Goal: Task Accomplishment & Management: Complete application form

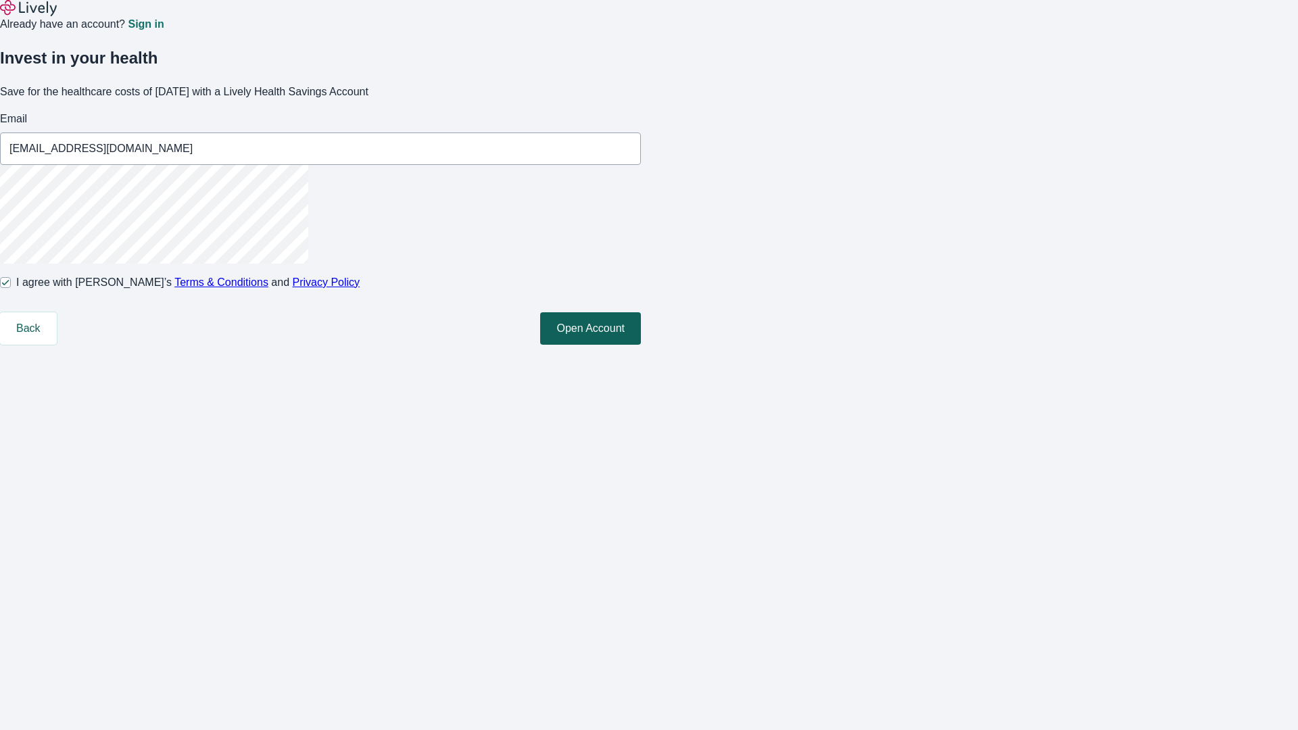
click at [641, 345] on button "Open Account" at bounding box center [590, 328] width 101 height 32
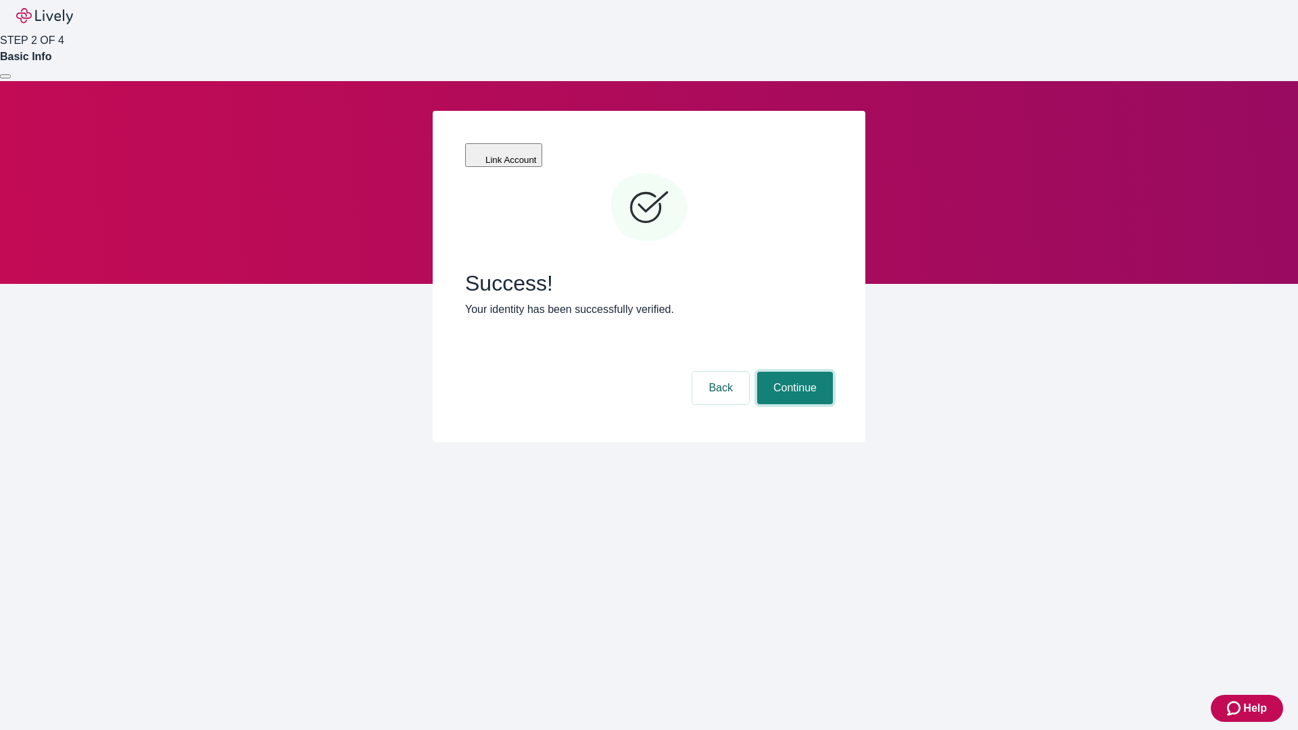
click at [793, 372] on button "Continue" at bounding box center [795, 388] width 76 height 32
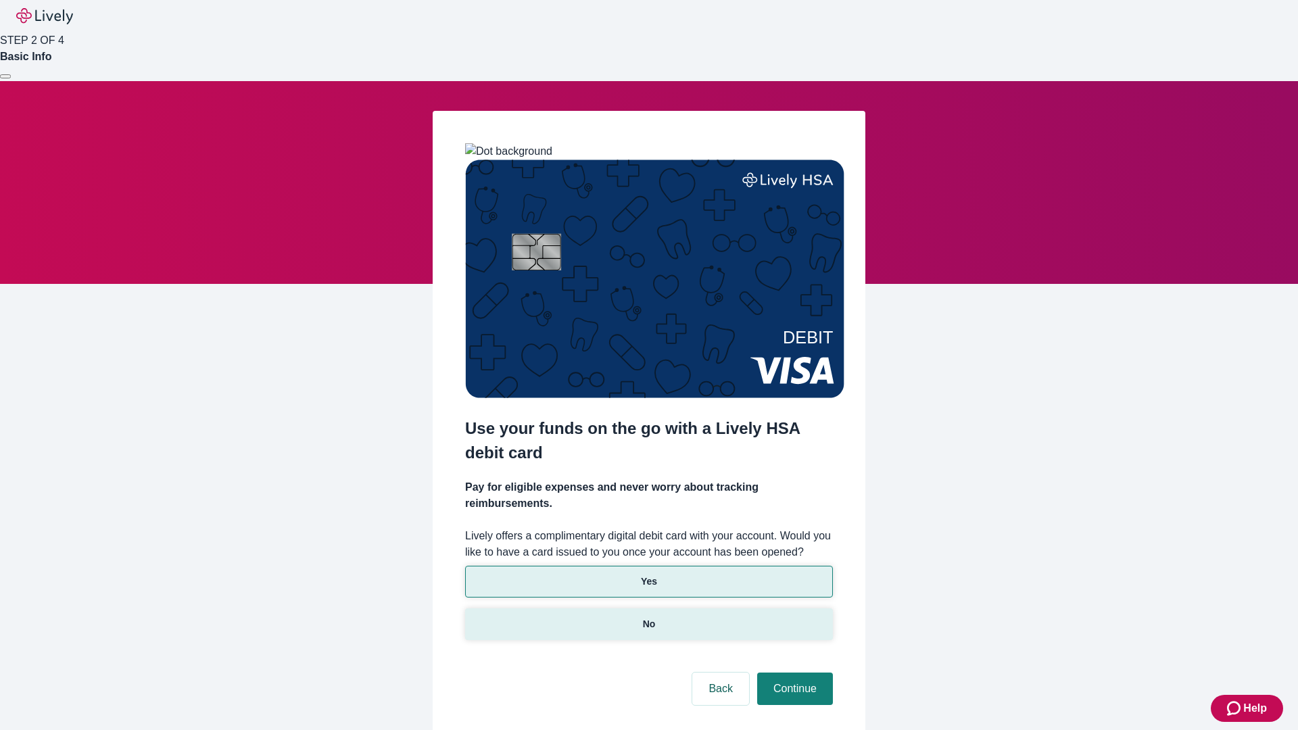
click at [648, 617] on p "No" at bounding box center [649, 624] width 13 height 14
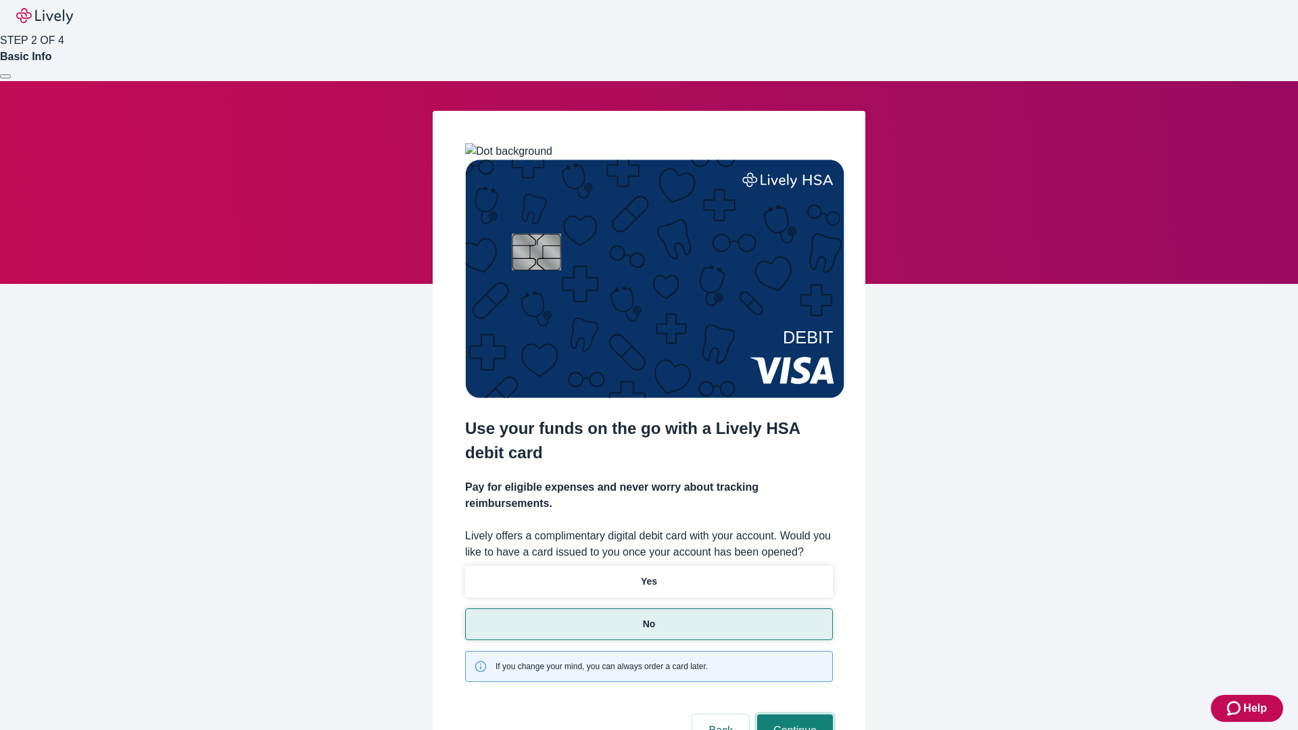
click at [793, 715] on button "Continue" at bounding box center [795, 731] width 76 height 32
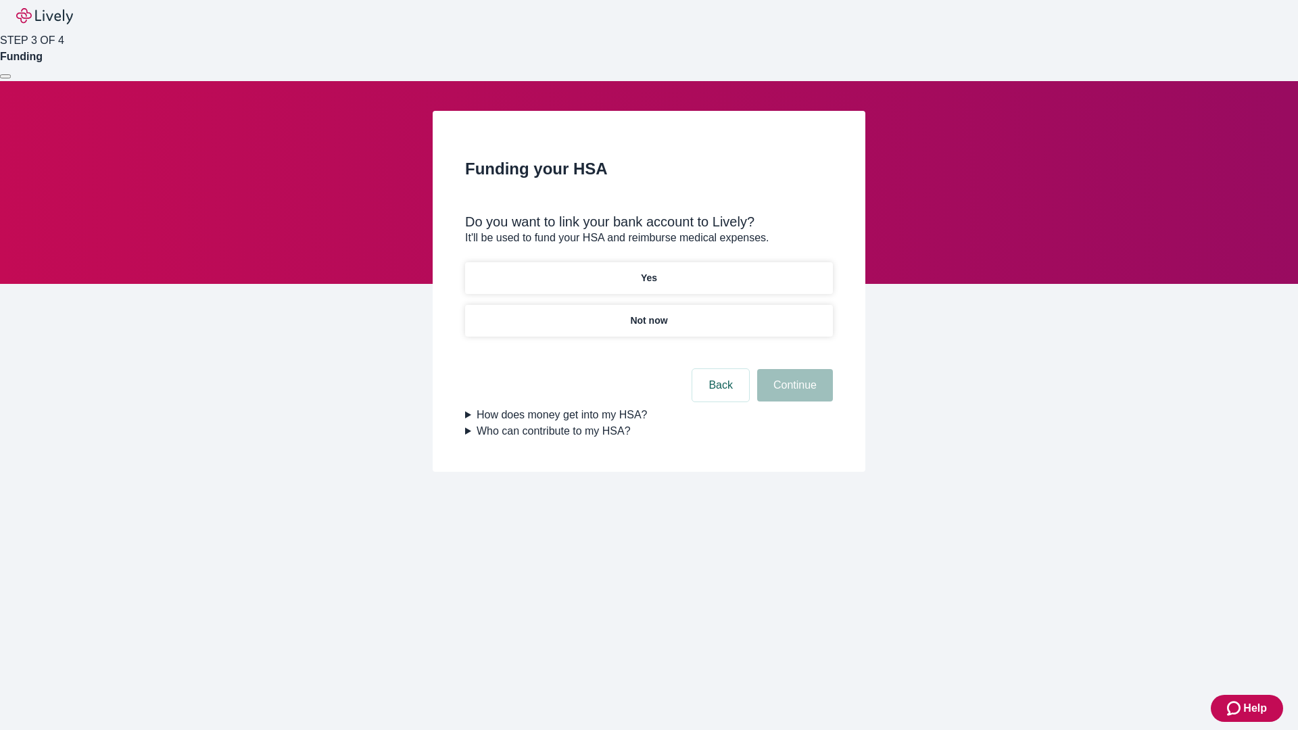
click at [648, 271] on p "Yes" at bounding box center [649, 278] width 16 height 14
click at [793, 369] on button "Continue" at bounding box center [795, 385] width 76 height 32
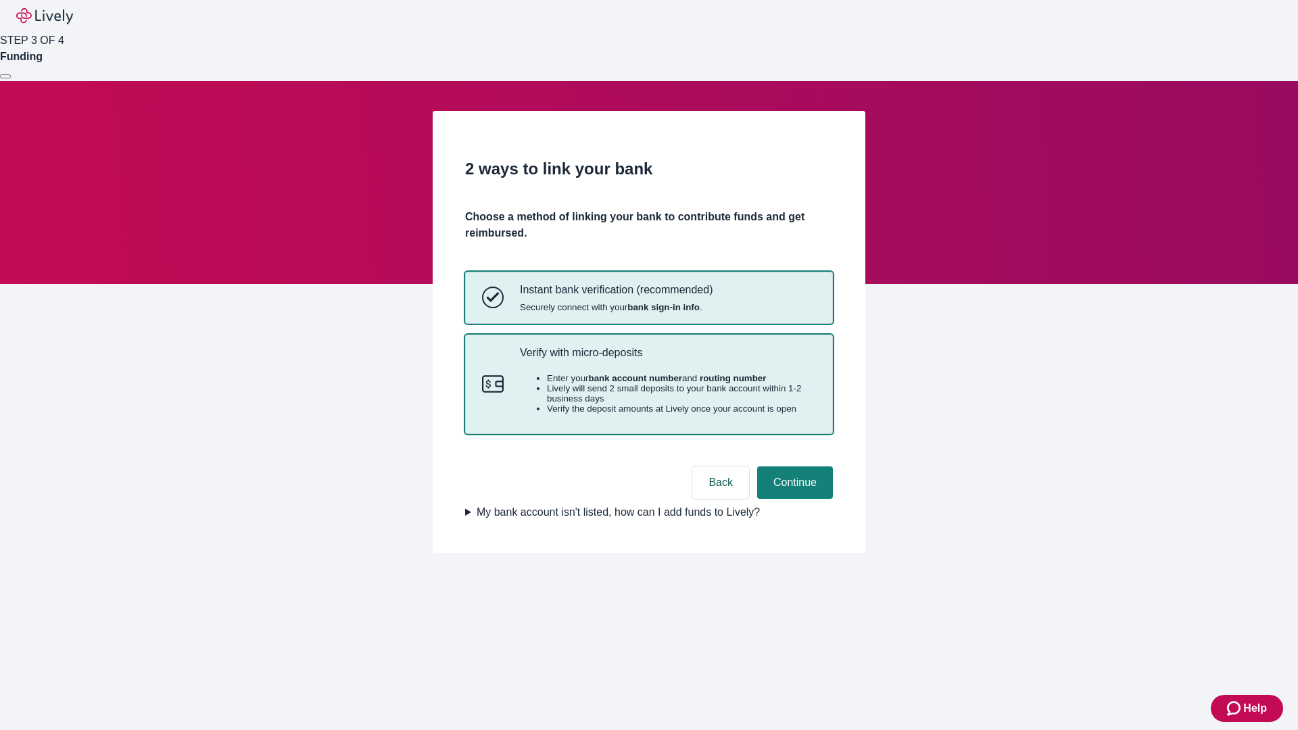
click at [667, 359] on p "Verify with micro-deposits" at bounding box center [668, 352] width 296 height 13
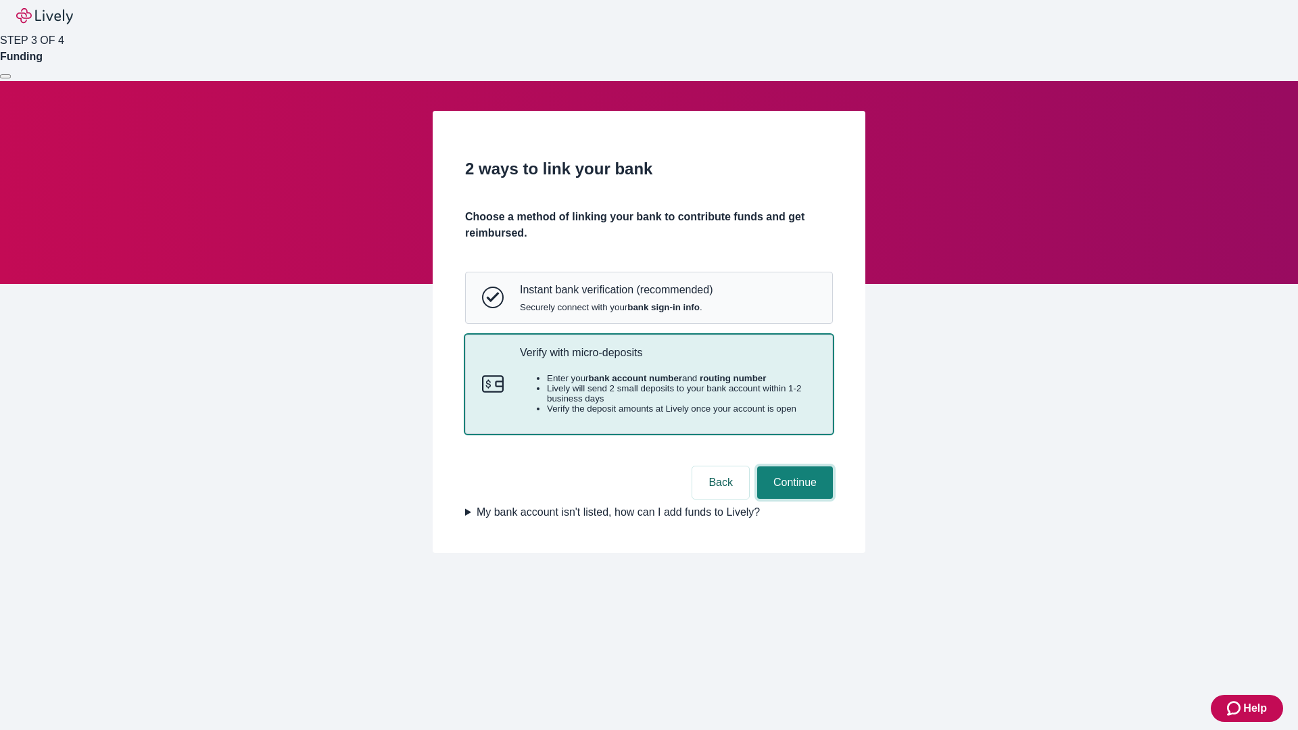
click at [793, 499] on button "Continue" at bounding box center [795, 483] width 76 height 32
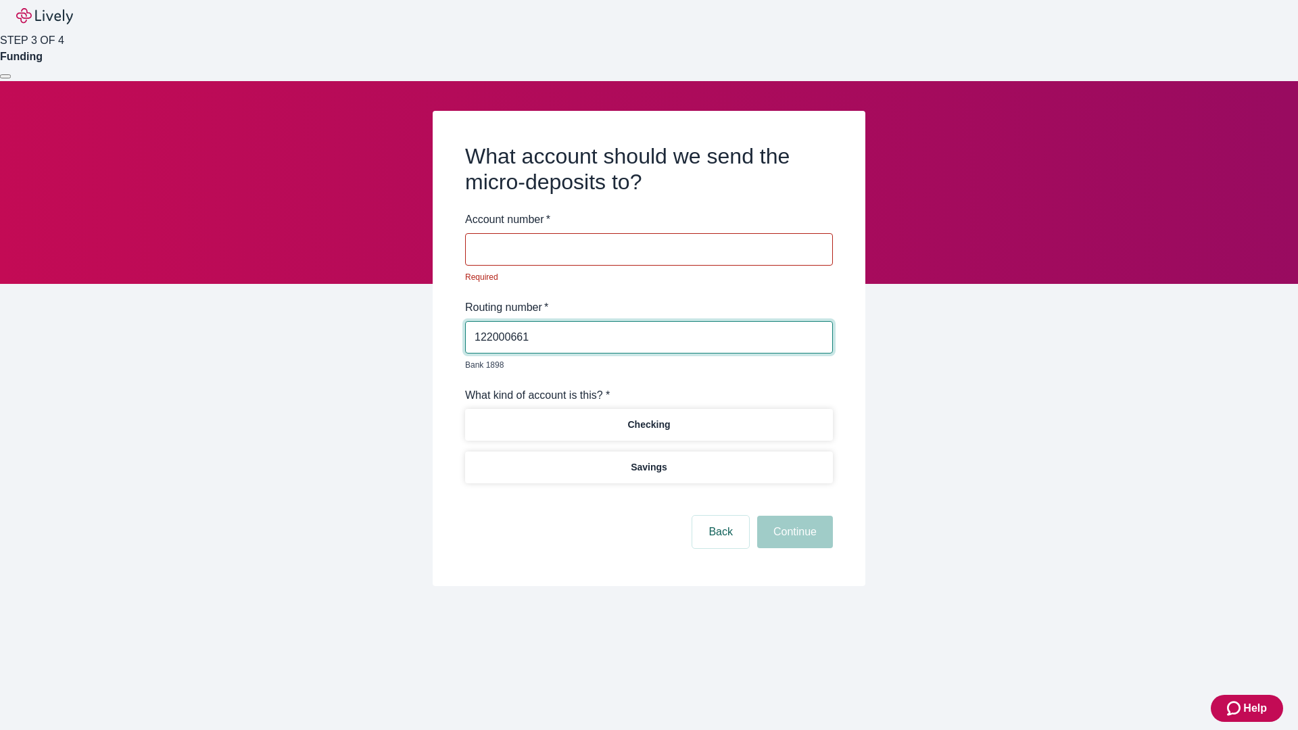
type input "122000661"
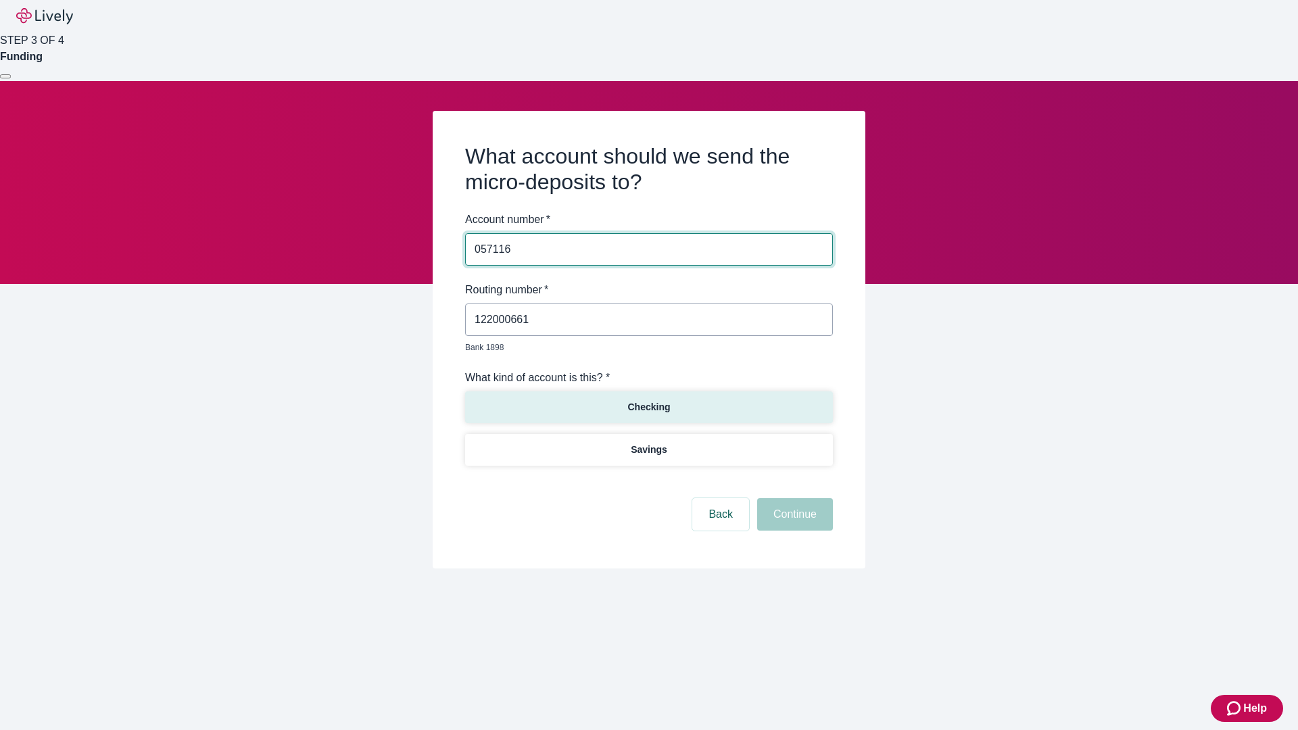
type input "057116"
click at [648, 400] on p "Checking" at bounding box center [648, 407] width 43 height 14
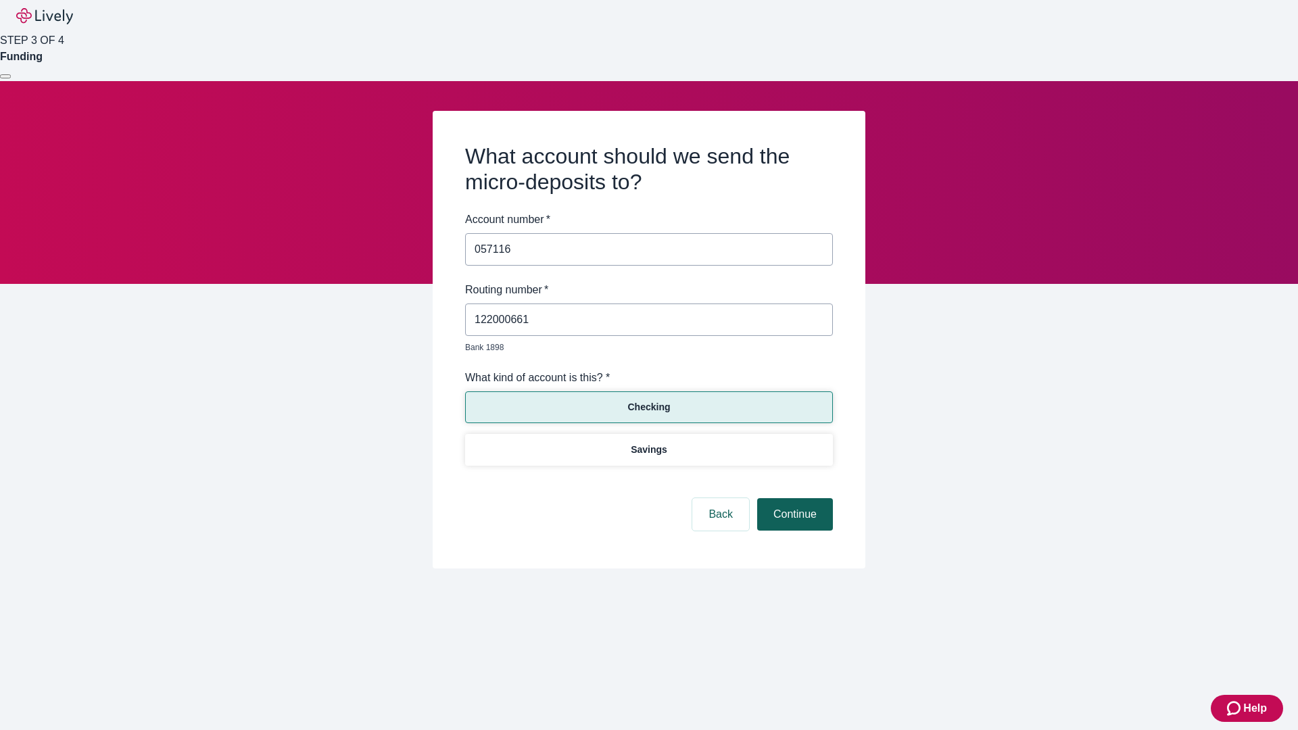
click at [793, 499] on button "Continue" at bounding box center [795, 514] width 76 height 32
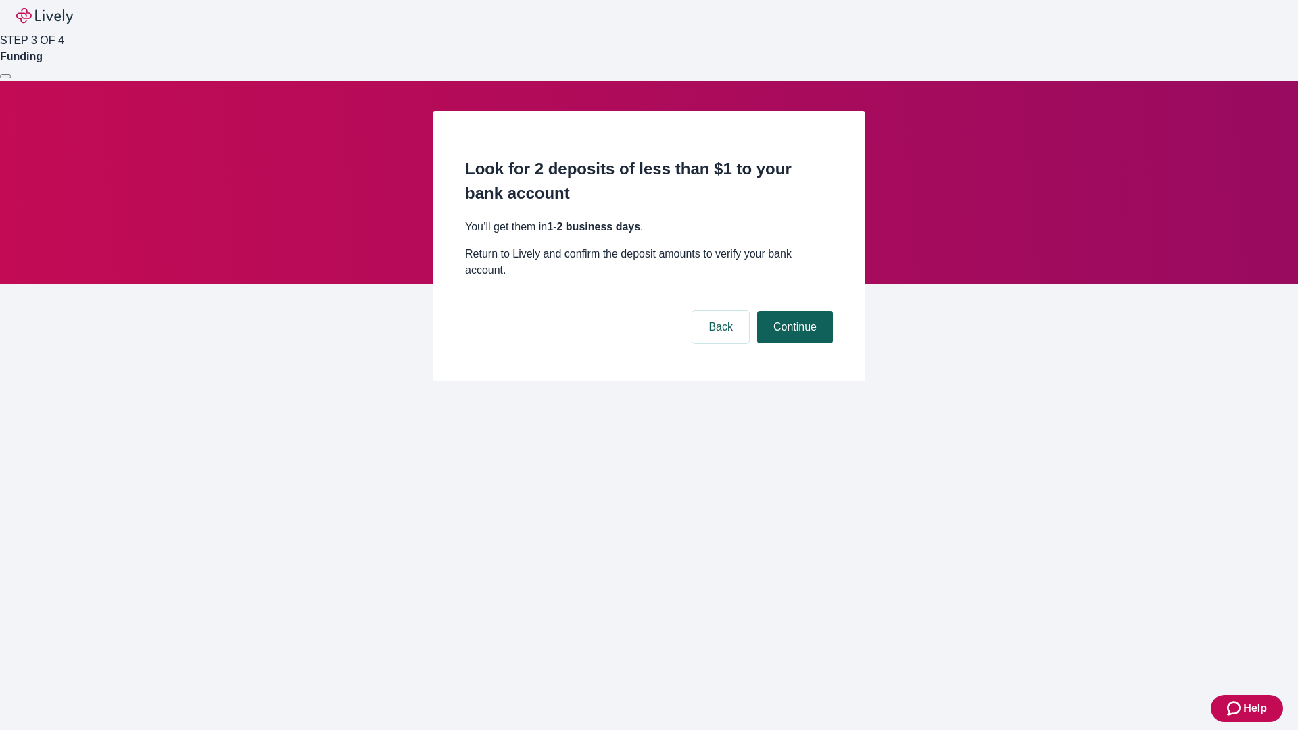
click at [793, 311] on button "Continue" at bounding box center [795, 327] width 76 height 32
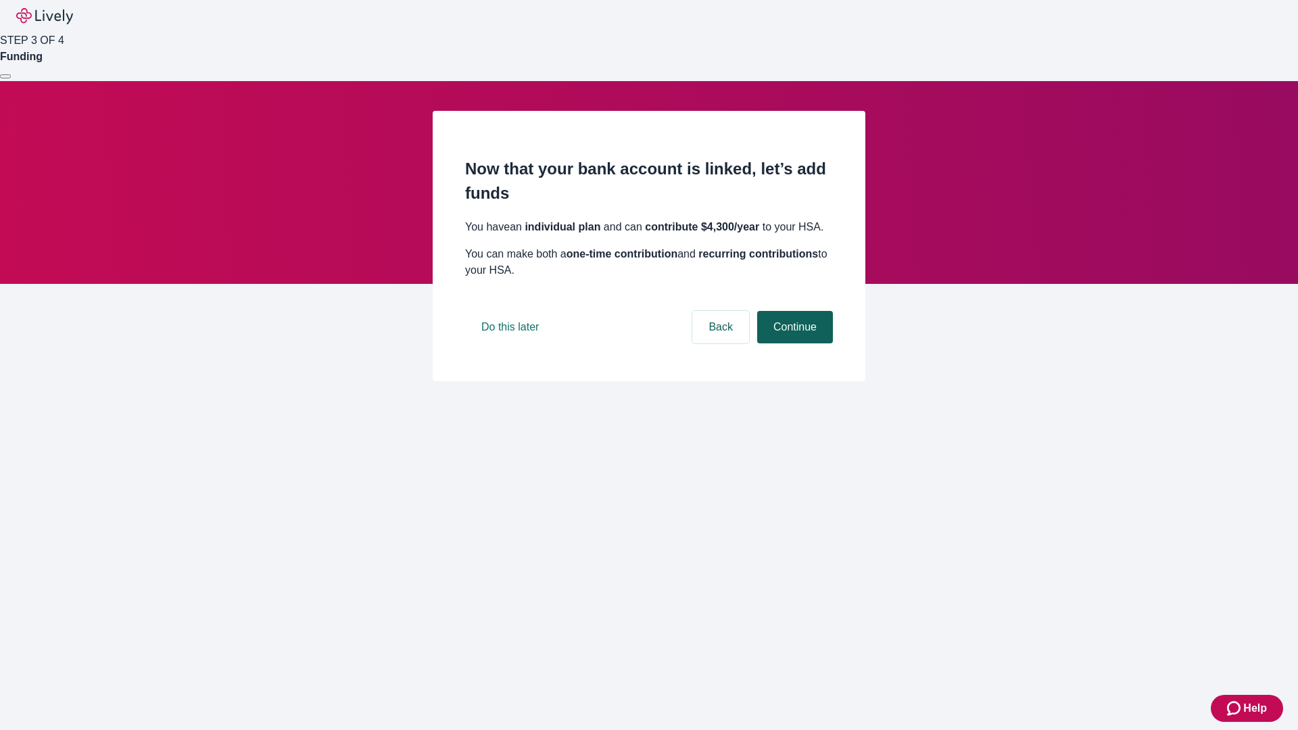
click at [793, 343] on button "Continue" at bounding box center [795, 327] width 76 height 32
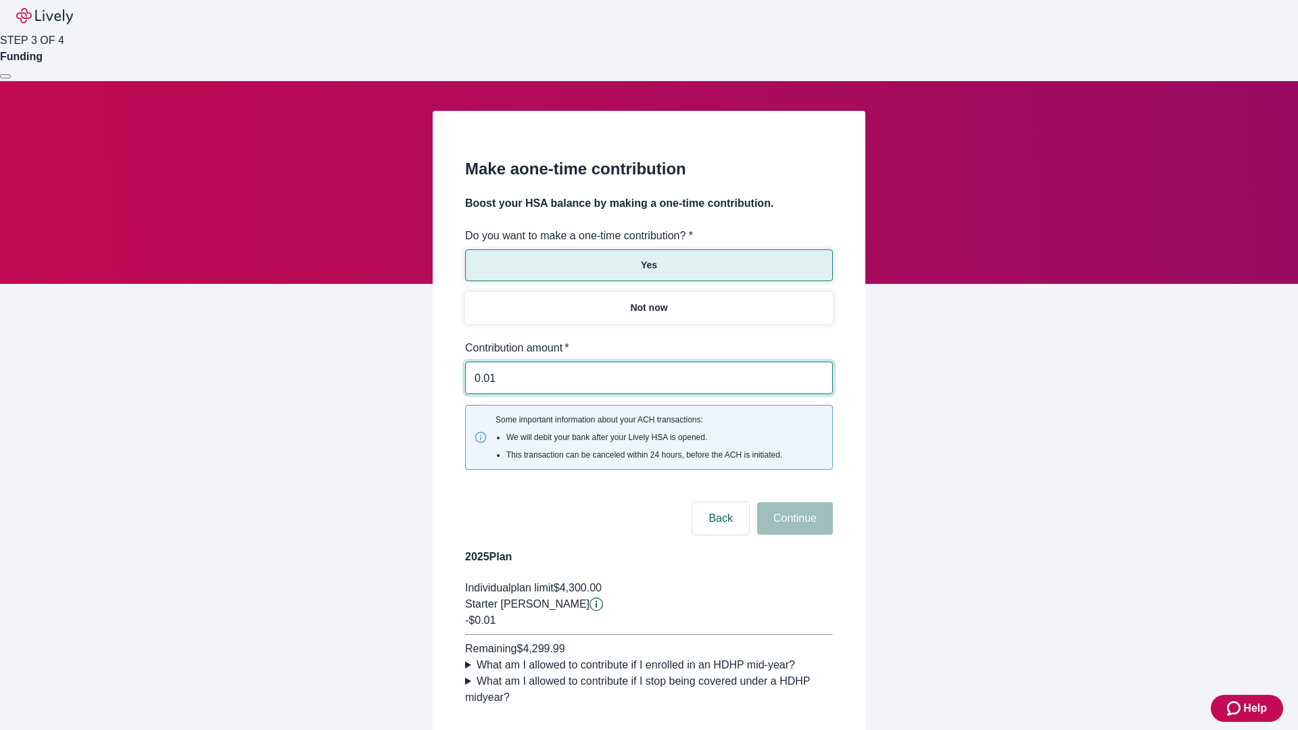
type input "0.01"
click at [793, 502] on button "Continue" at bounding box center [795, 518] width 76 height 32
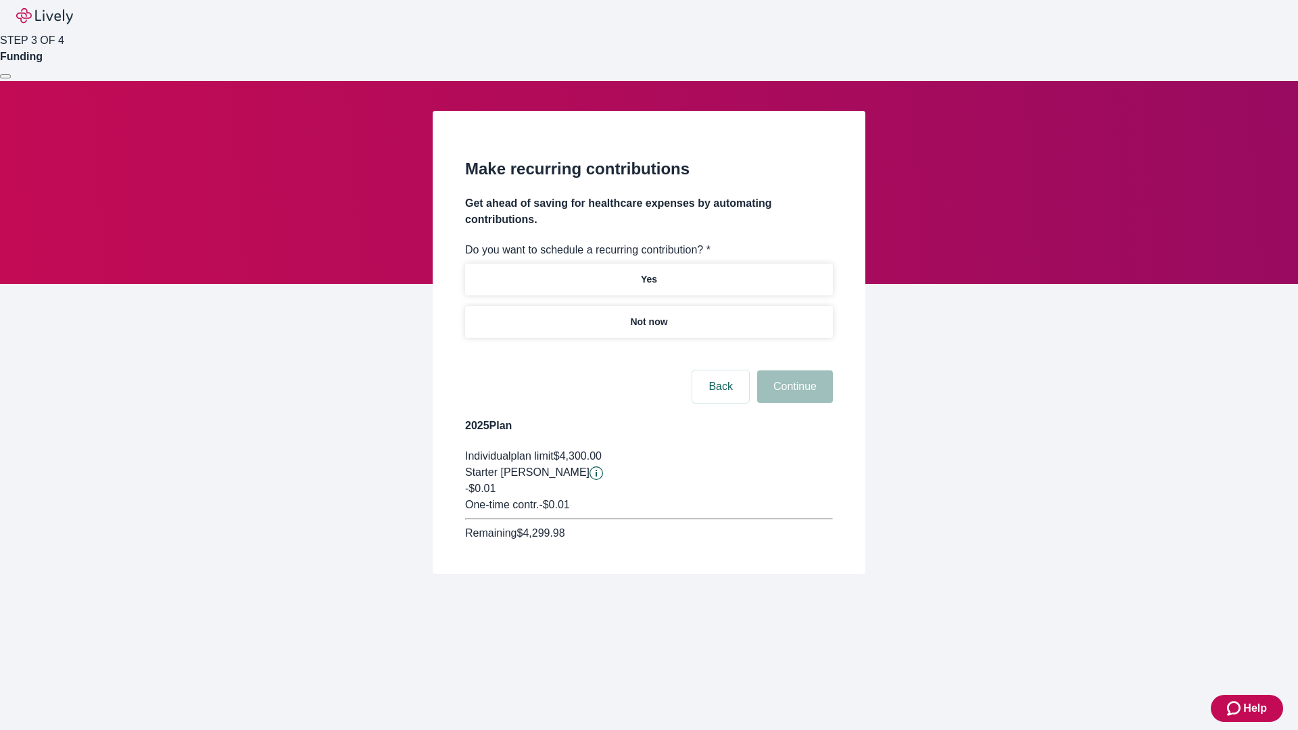
click at [648, 315] on p "Not now" at bounding box center [648, 322] width 37 height 14
click at [793, 370] on button "Continue" at bounding box center [795, 386] width 76 height 32
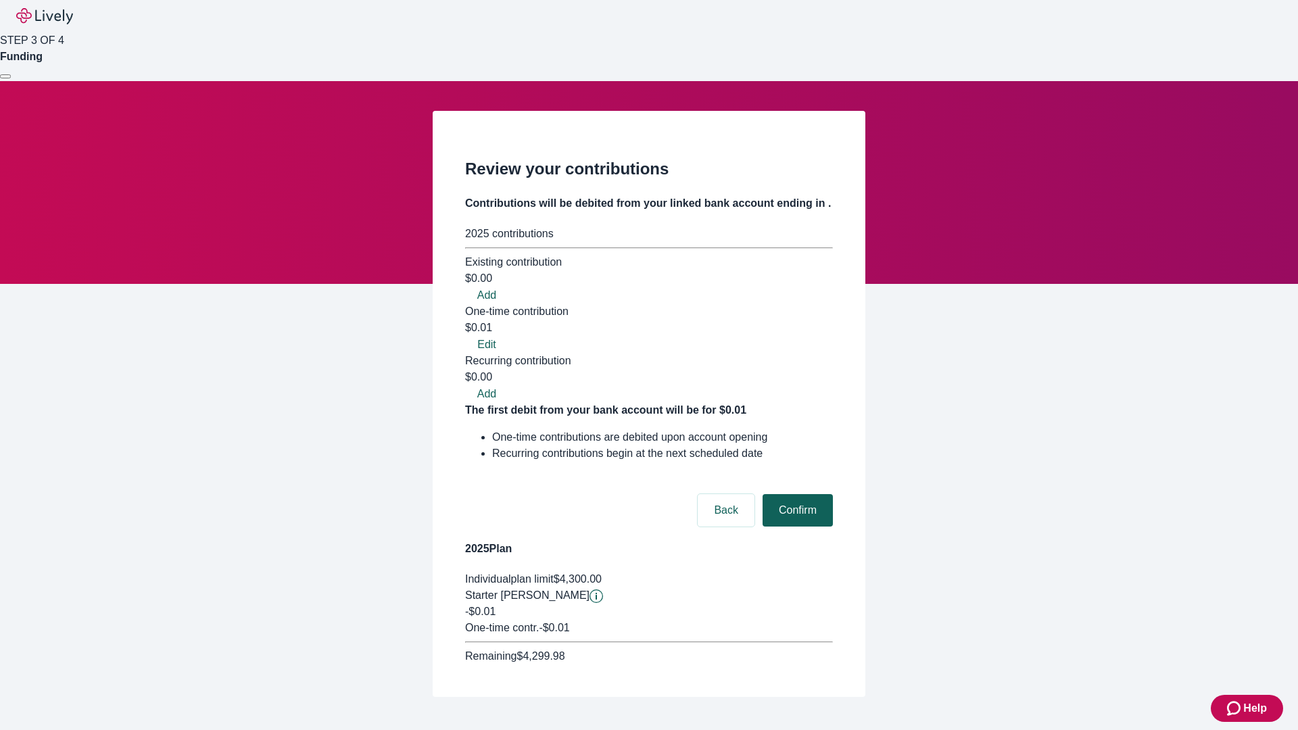
click at [796, 494] on button "Confirm" at bounding box center [798, 510] width 70 height 32
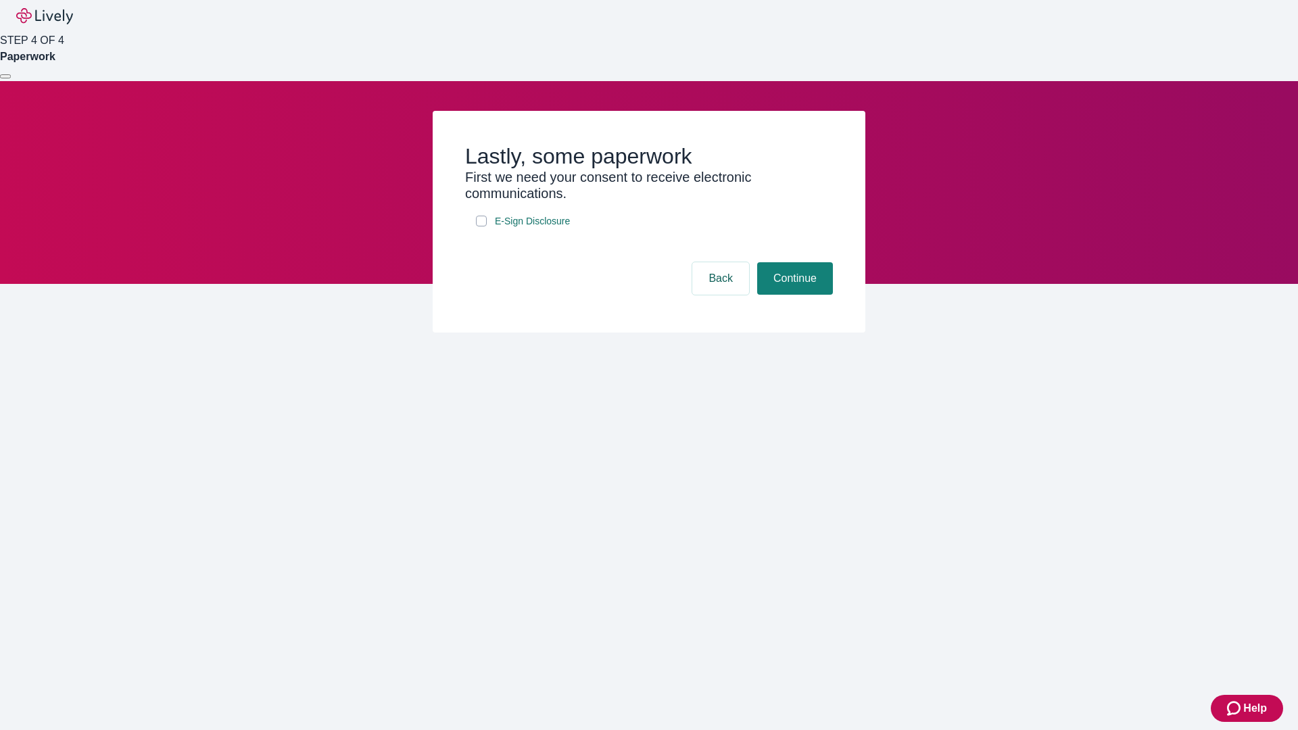
click at [481, 226] on input "E-Sign Disclosure" at bounding box center [481, 221] width 11 height 11
checkbox input "true"
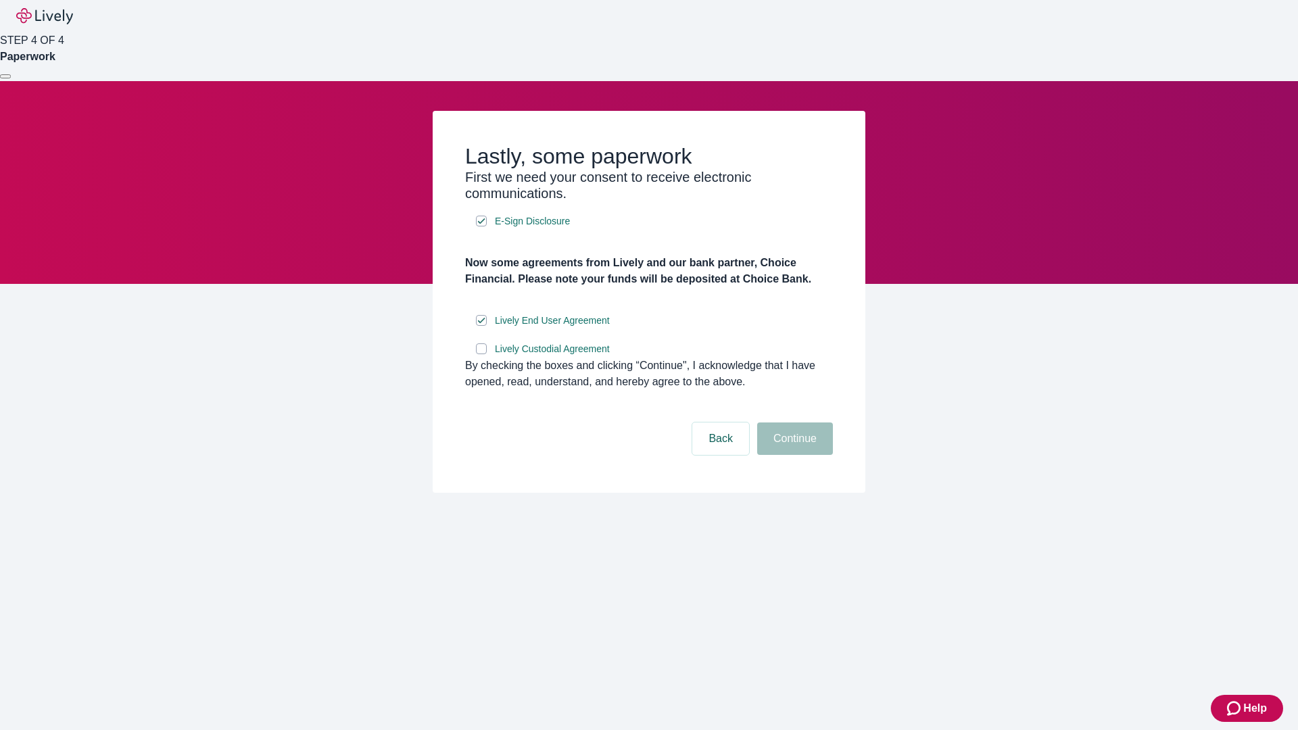
click at [481, 354] on input "Lively Custodial Agreement" at bounding box center [481, 348] width 11 height 11
checkbox input "true"
click at [793, 455] on button "Continue" at bounding box center [795, 439] width 76 height 32
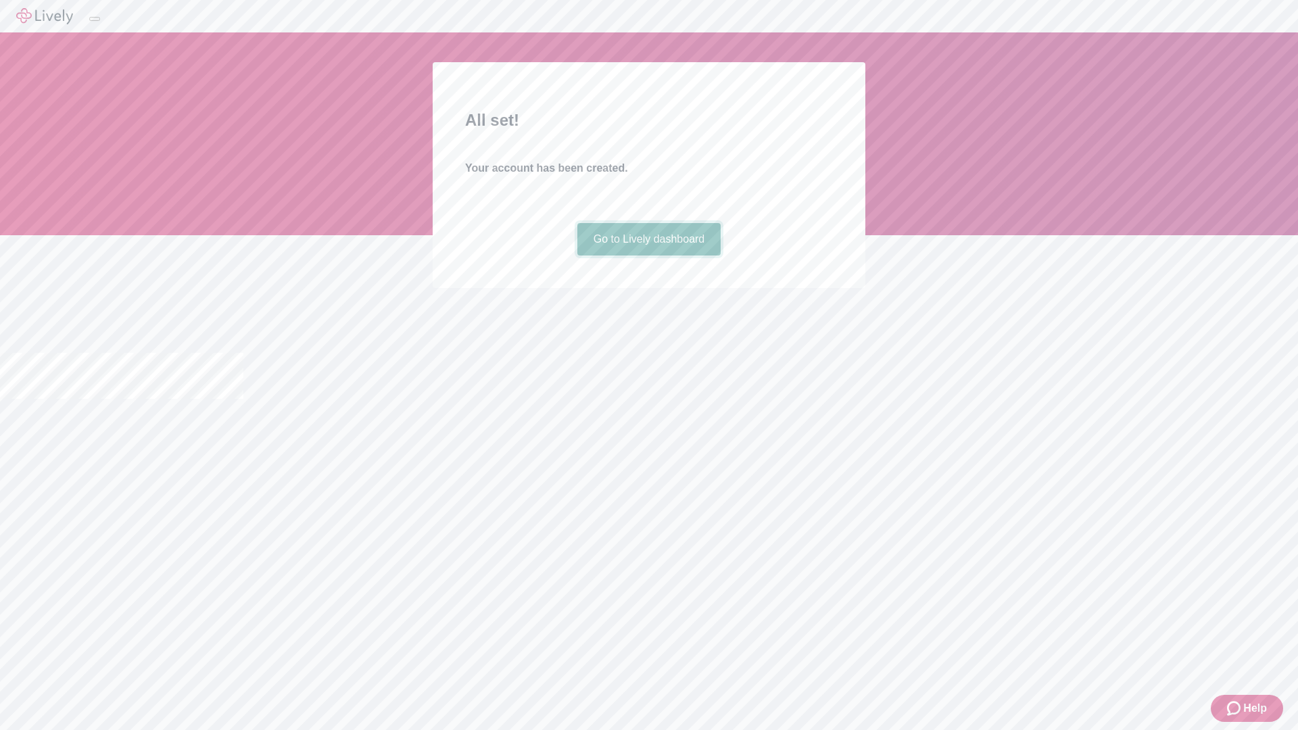
click at [648, 256] on link "Go to Lively dashboard" at bounding box center [649, 239] width 144 height 32
